Goal: Task Accomplishment & Management: Manage account settings

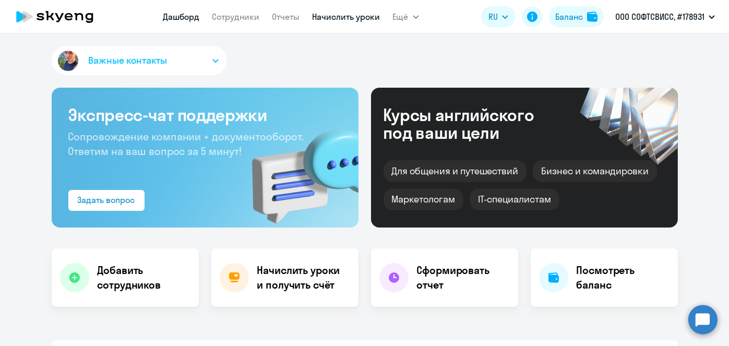
click at [351, 20] on link "Начислить уроки" at bounding box center [347, 16] width 68 height 10
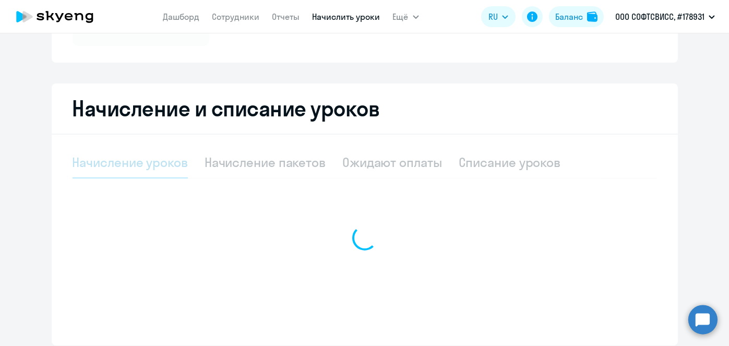
scroll to position [181, 0]
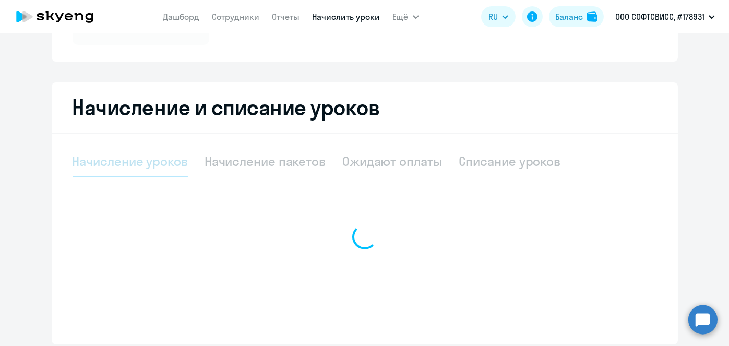
select select "10"
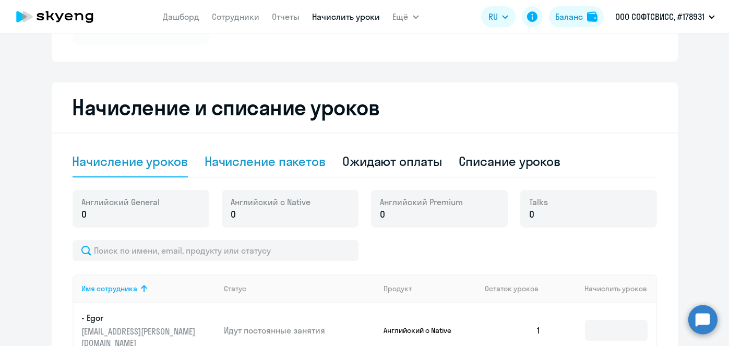
click at [297, 162] on div "Начисление пакетов" at bounding box center [265, 161] width 121 height 17
select select "10"
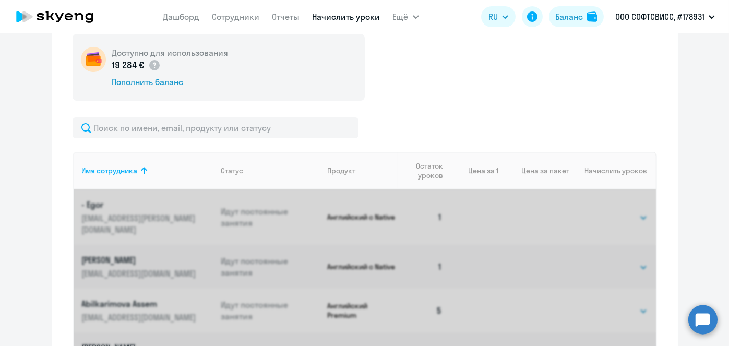
scroll to position [335, 0]
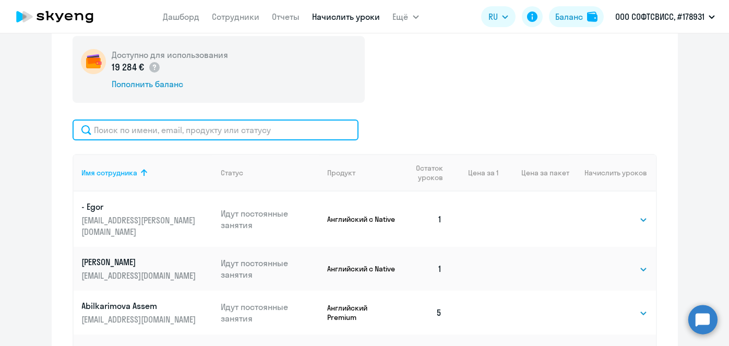
click at [268, 131] on input "text" at bounding box center [216, 130] width 286 height 21
paste input "Galieva"
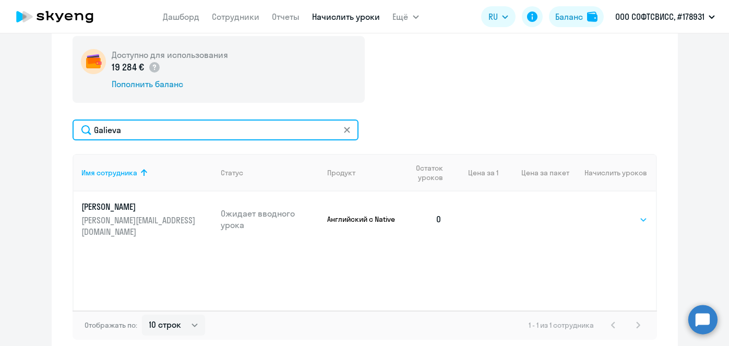
type input "Galieva"
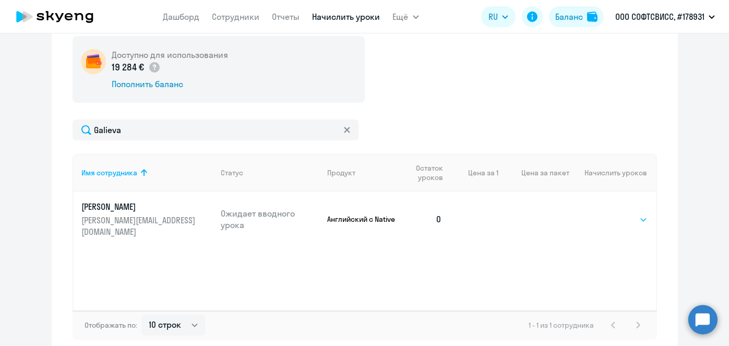
click at [628, 214] on select "Выбрать 1 4 5 9 10 13" at bounding box center [626, 220] width 43 height 13
select select "4"
click at [605, 214] on select "Выбрать 1 4 5 9 10 13" at bounding box center [626, 220] width 43 height 13
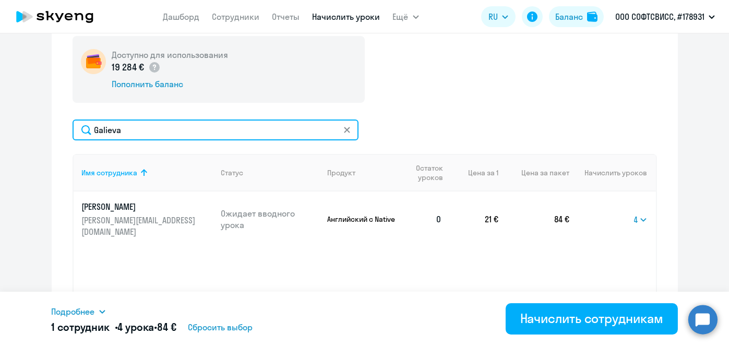
click at [220, 135] on input "Galieva" at bounding box center [216, 130] width 286 height 21
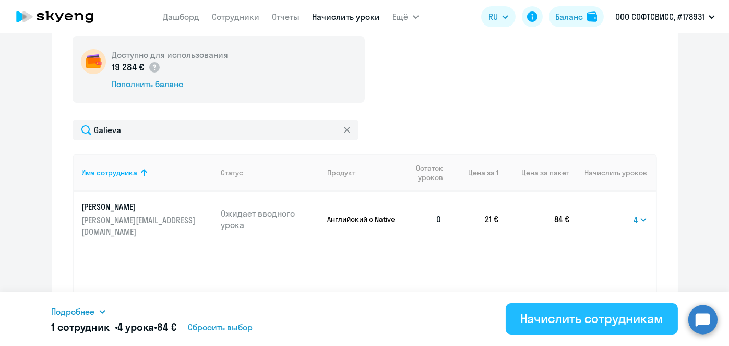
click at [551, 315] on div "Начислить сотрудникам" at bounding box center [592, 318] width 143 height 17
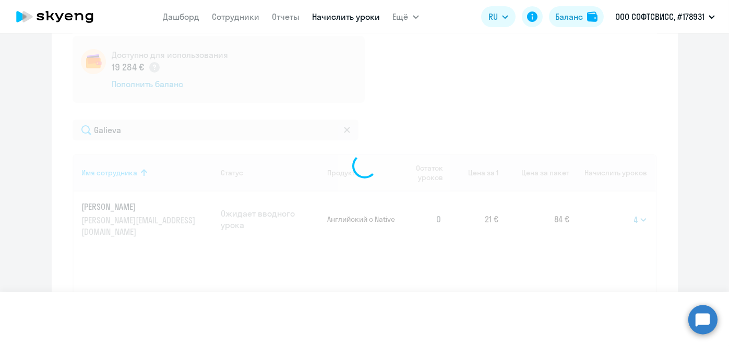
select select
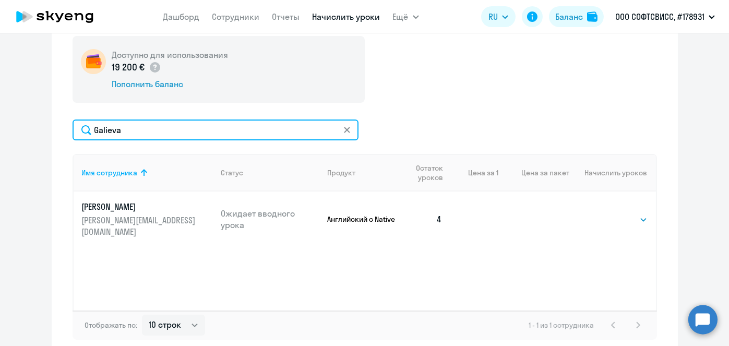
click at [197, 128] on input "Galieva" at bounding box center [216, 130] width 286 height 21
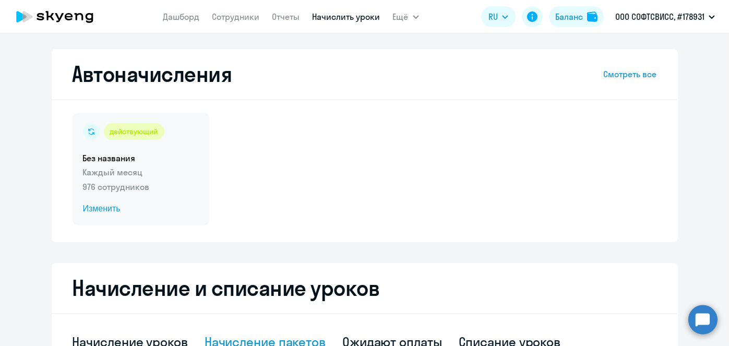
click at [110, 212] on span "Изменить" at bounding box center [141, 209] width 116 height 13
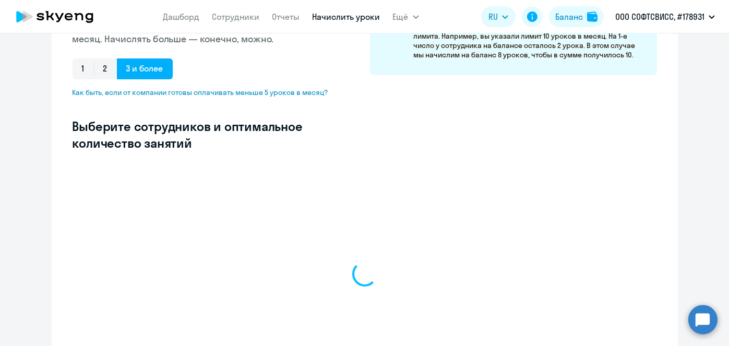
scroll to position [224, 0]
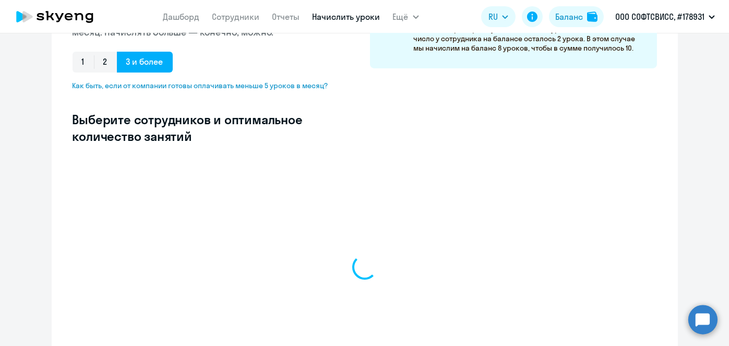
select select "10"
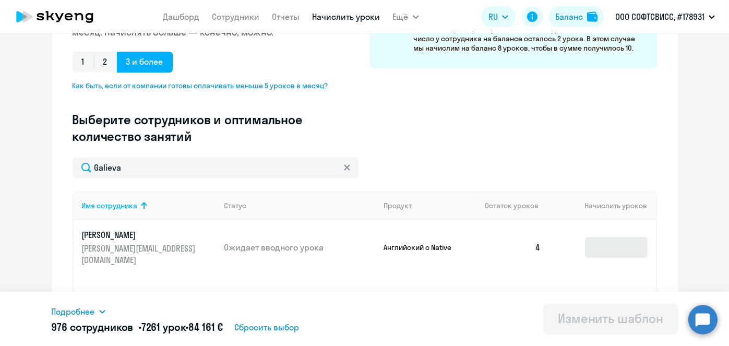
type input "Galieva"
click at [611, 245] on input at bounding box center [616, 247] width 63 height 21
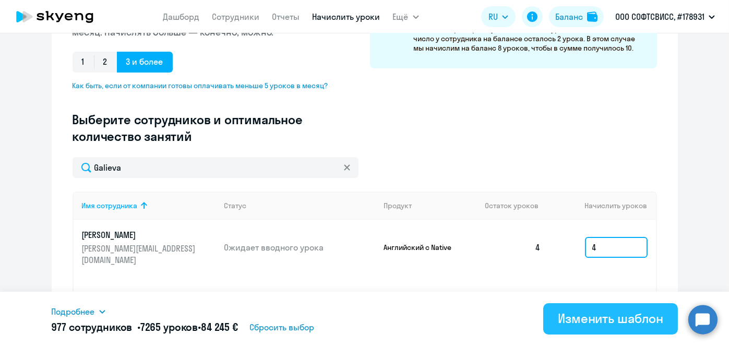
type input "4"
click at [610, 318] on div "Изменить шаблон" at bounding box center [610, 318] width 105 height 17
